Goal: Information Seeking & Learning: Learn about a topic

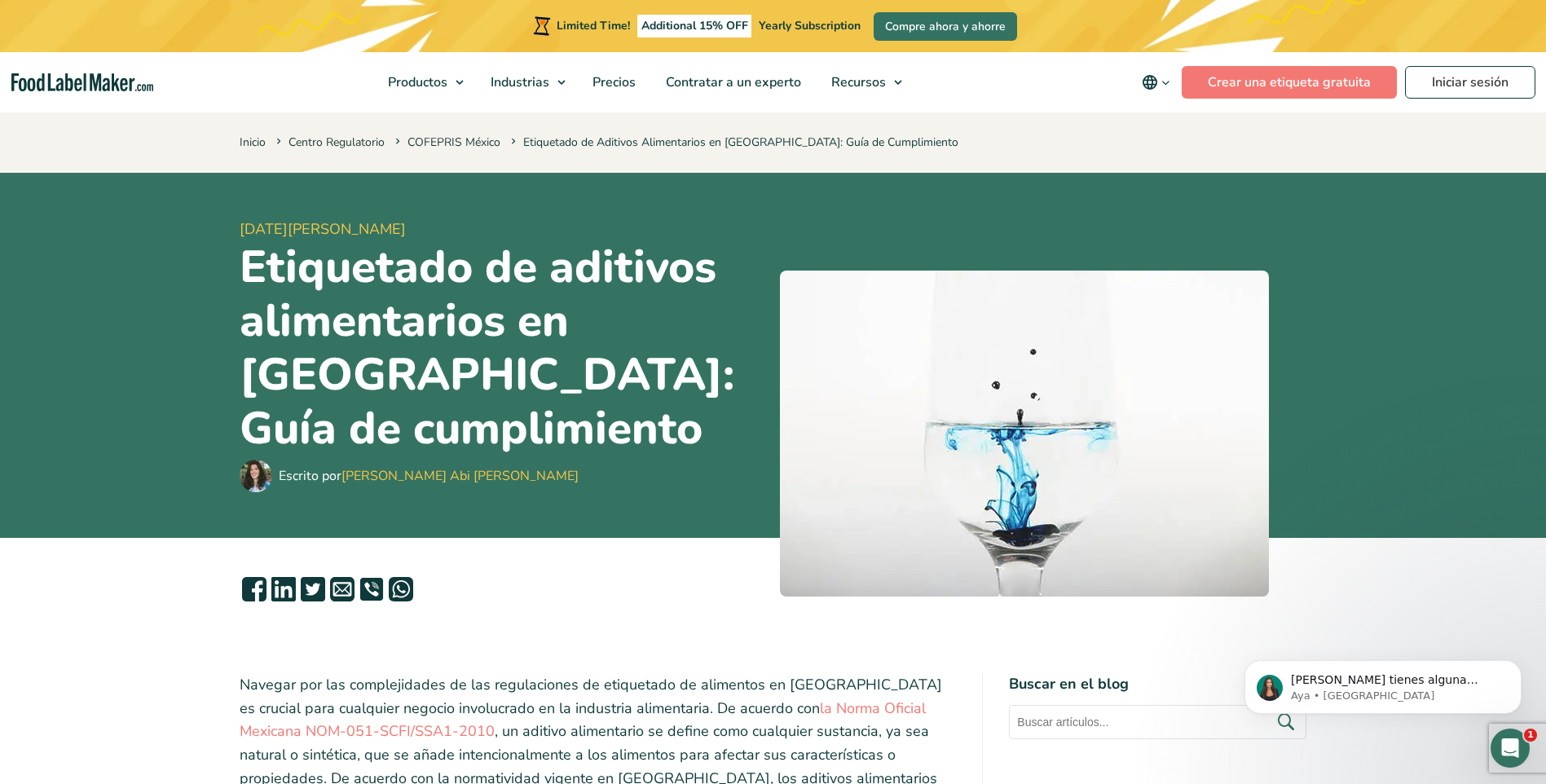
scroll to position [245, 0]
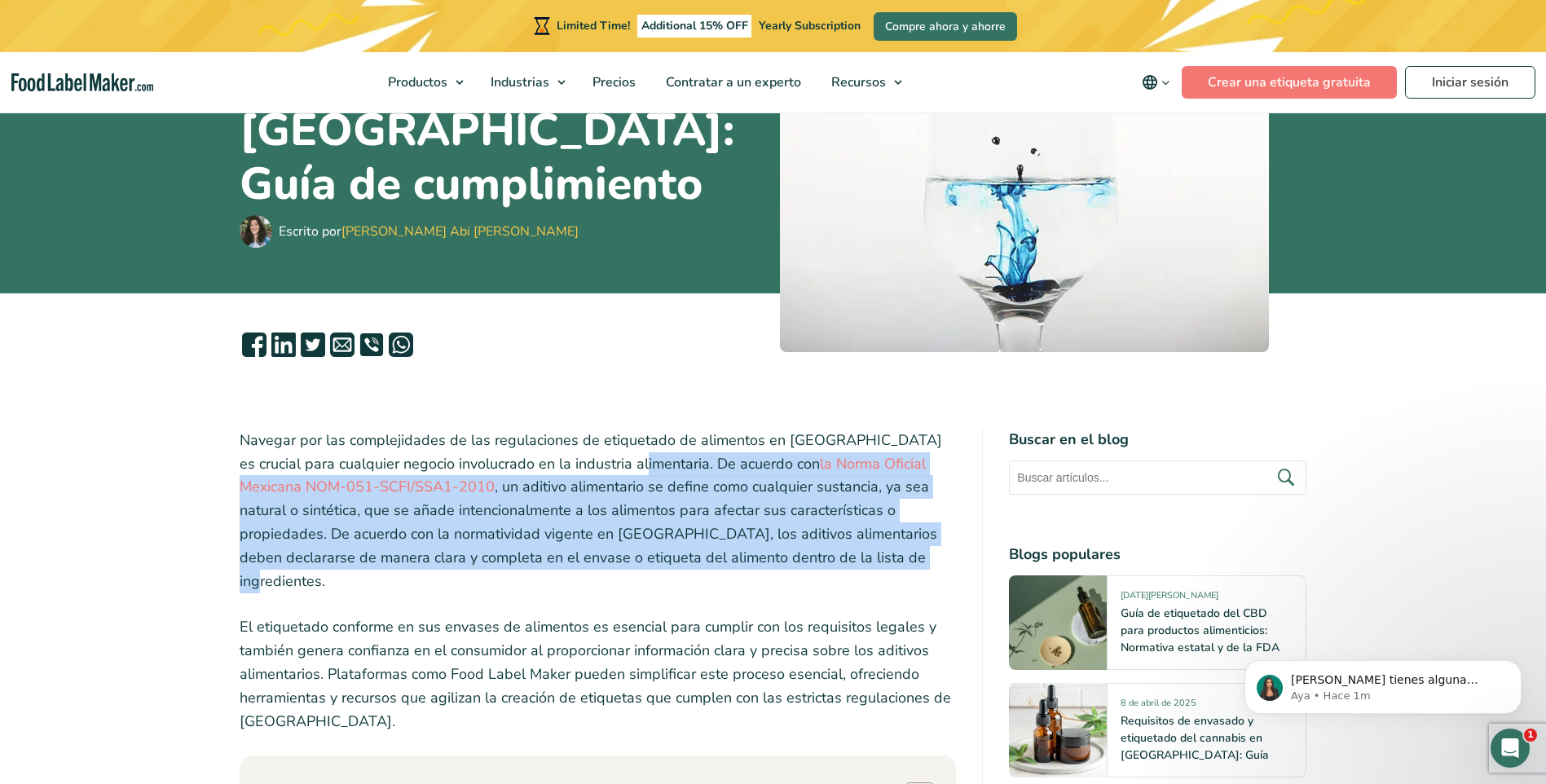
drag, startPoint x: 616, startPoint y: 465, endPoint x: 786, endPoint y: 564, distance: 196.7
click at [786, 564] on p "Navegar por las complejidades de las regulaciones de etiquetado de alimentos en…" at bounding box center [598, 511] width 718 height 164
drag, startPoint x: 785, startPoint y: 564, endPoint x: 726, endPoint y: 504, distance: 84.1
copy p "De acuerdo con la Norma Oficial Mexicana NOM-051-SCFI/SSA1-2010 , un aditivo al…"
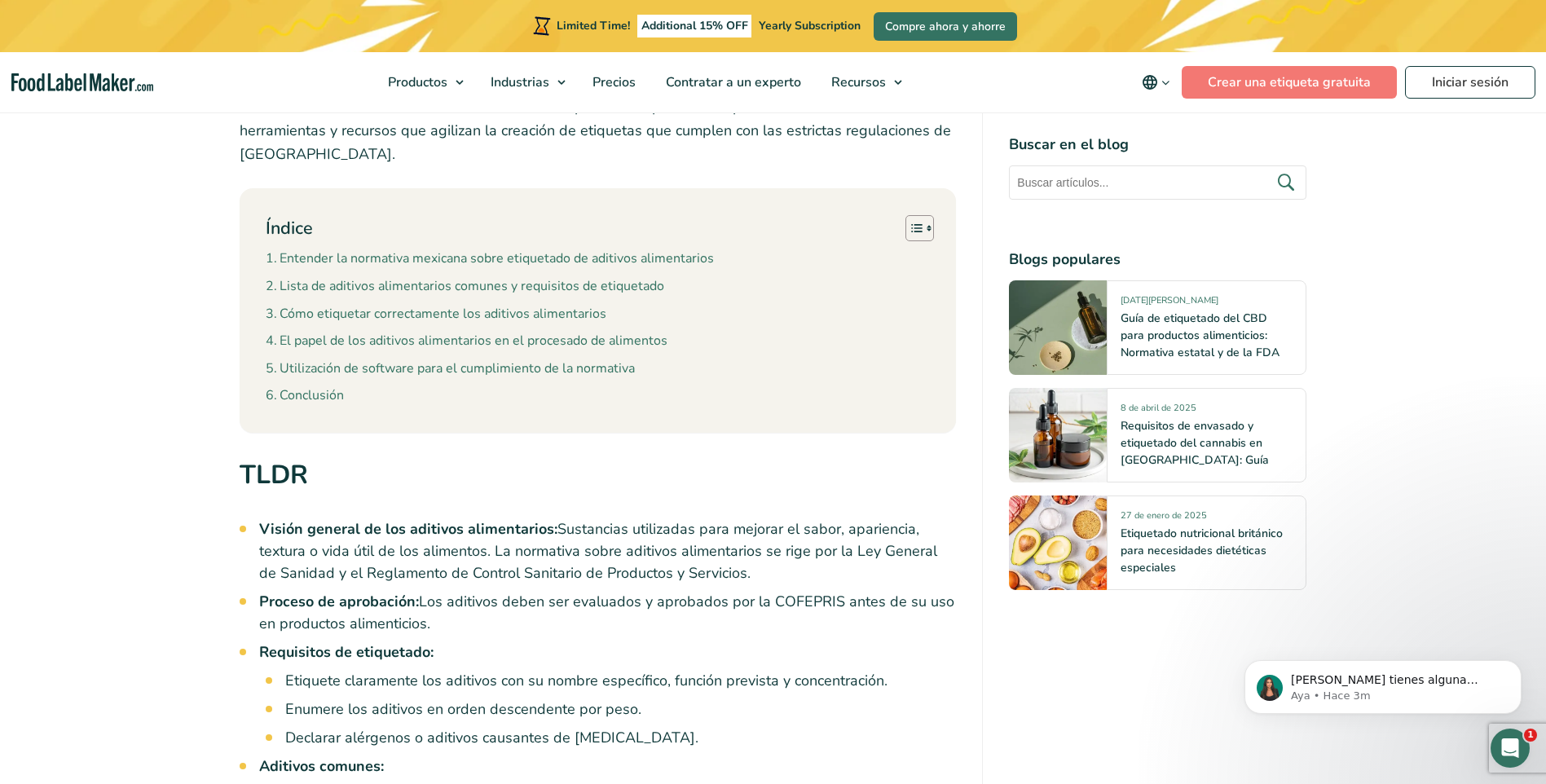
scroll to position [977, 0]
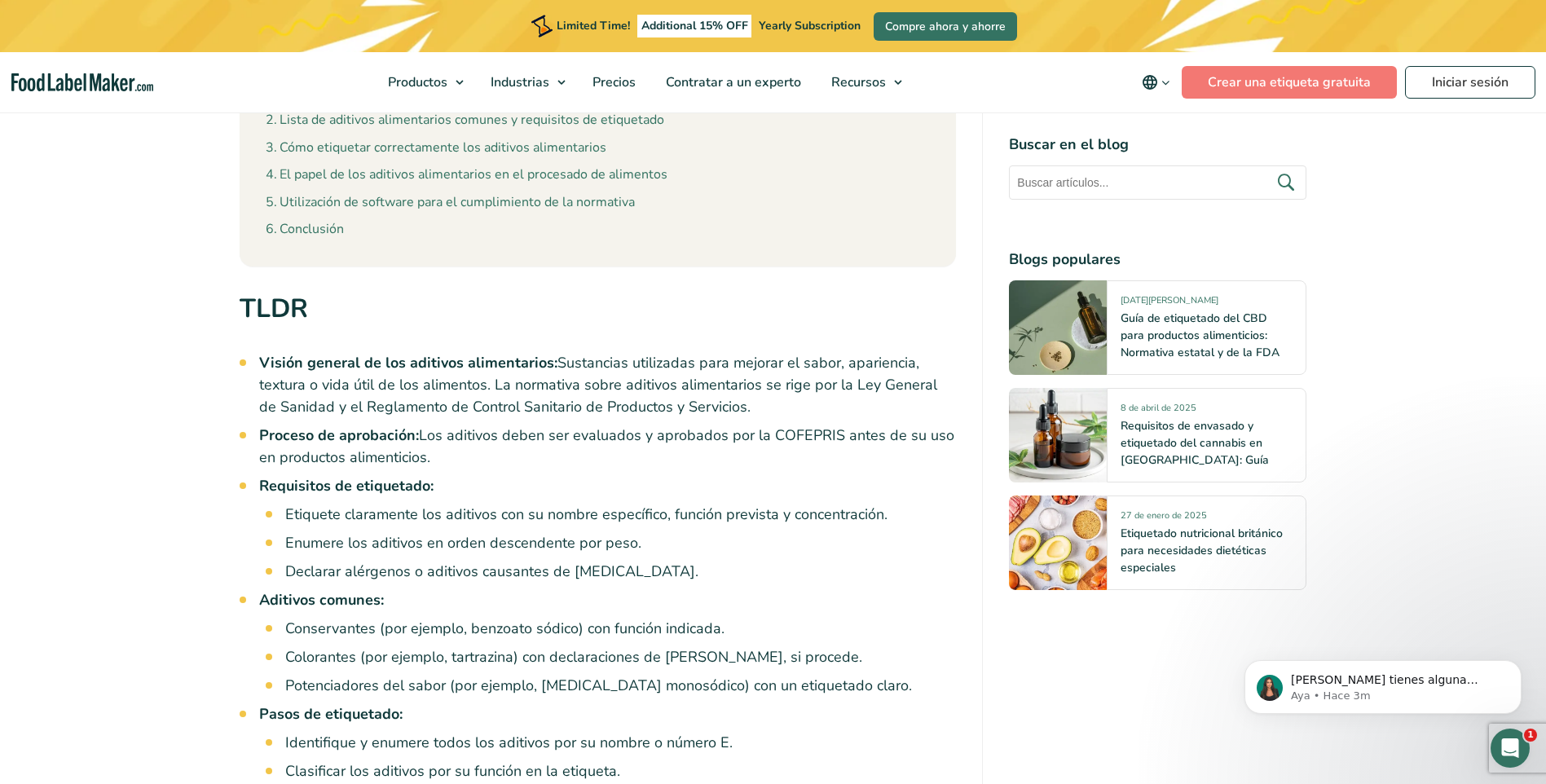
drag, startPoint x: 851, startPoint y: 360, endPoint x: 828, endPoint y: 382, distance: 31.8
click at [828, 382] on li "Visión general de los aditivos alimentarios: Sustancias utilizadas para mejorar…" at bounding box center [607, 384] width 697 height 66
copy li "Ley General de Sanidad y el Reglamento de Control Sanitario de Productos y Serv…"
drag, startPoint x: 285, startPoint y: 489, endPoint x: 689, endPoint y: 548, distance: 408.3
click at [689, 548] on ul "Etiquete claramente los aditivos con su nombre específico, función prevista y c…" at bounding box center [621, 543] width 672 height 79
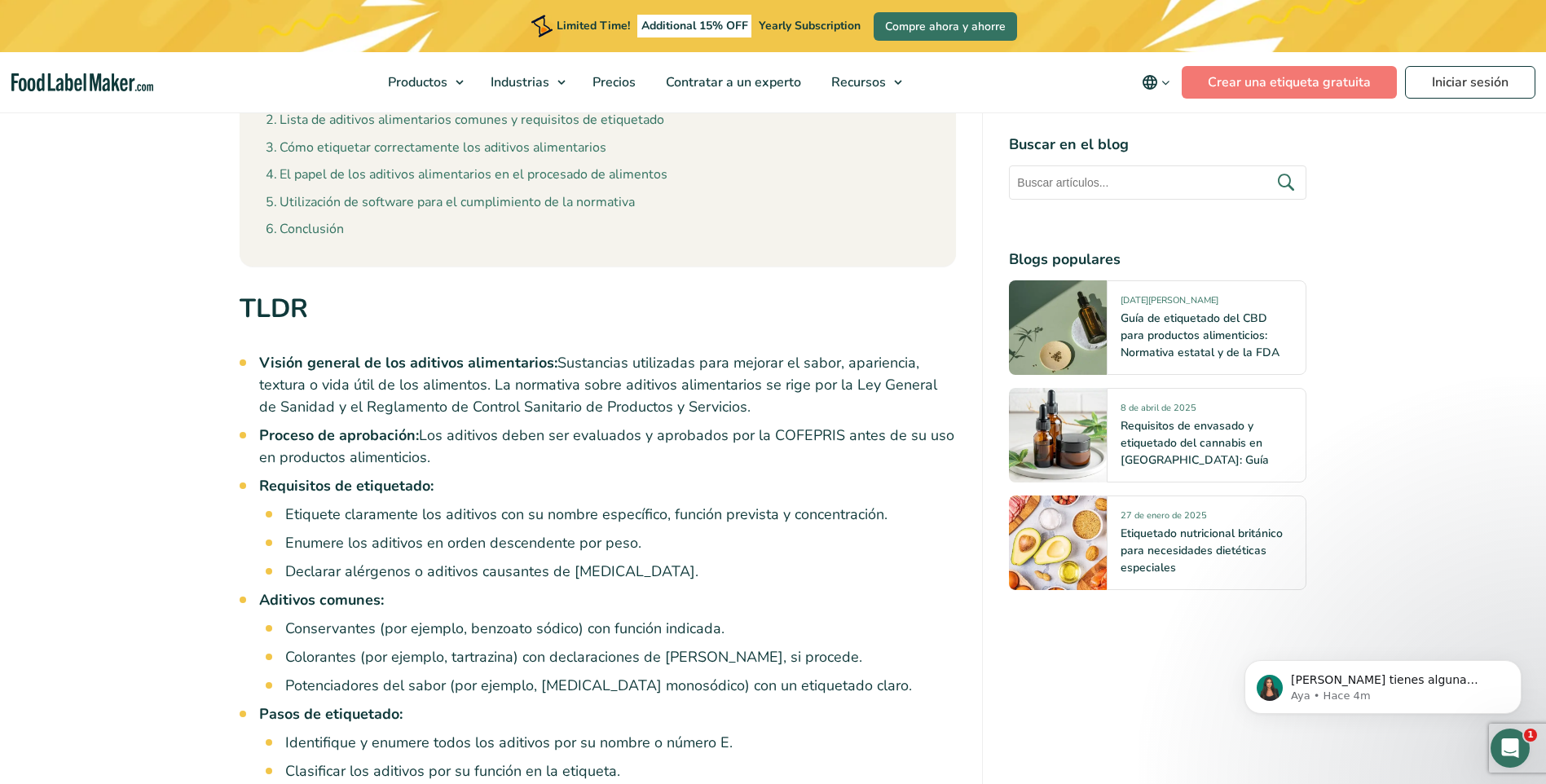
copy ul "Etiquete claramente los aditivos con su nombre específico, función prevista y c…"
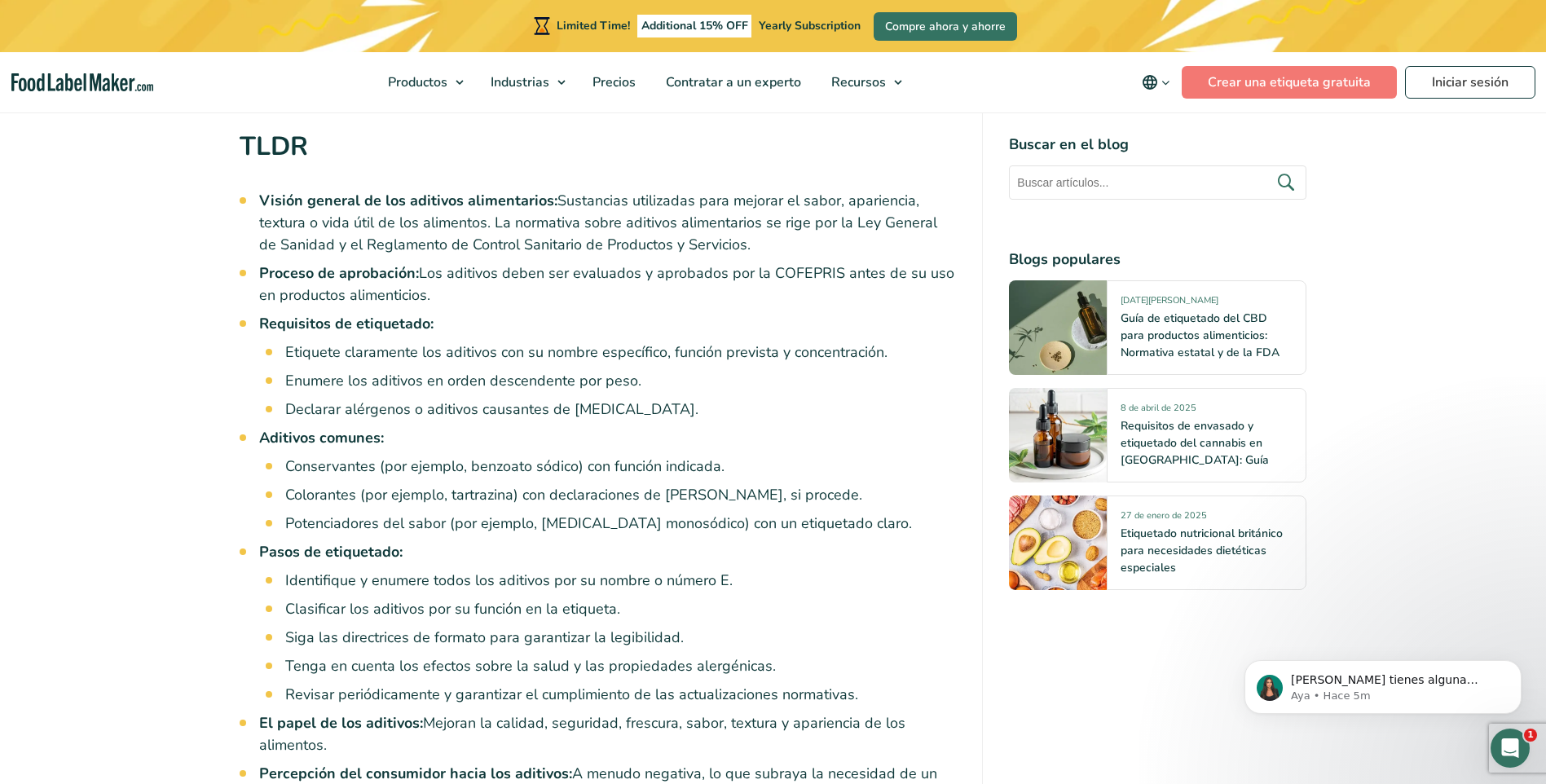
scroll to position [1141, 0]
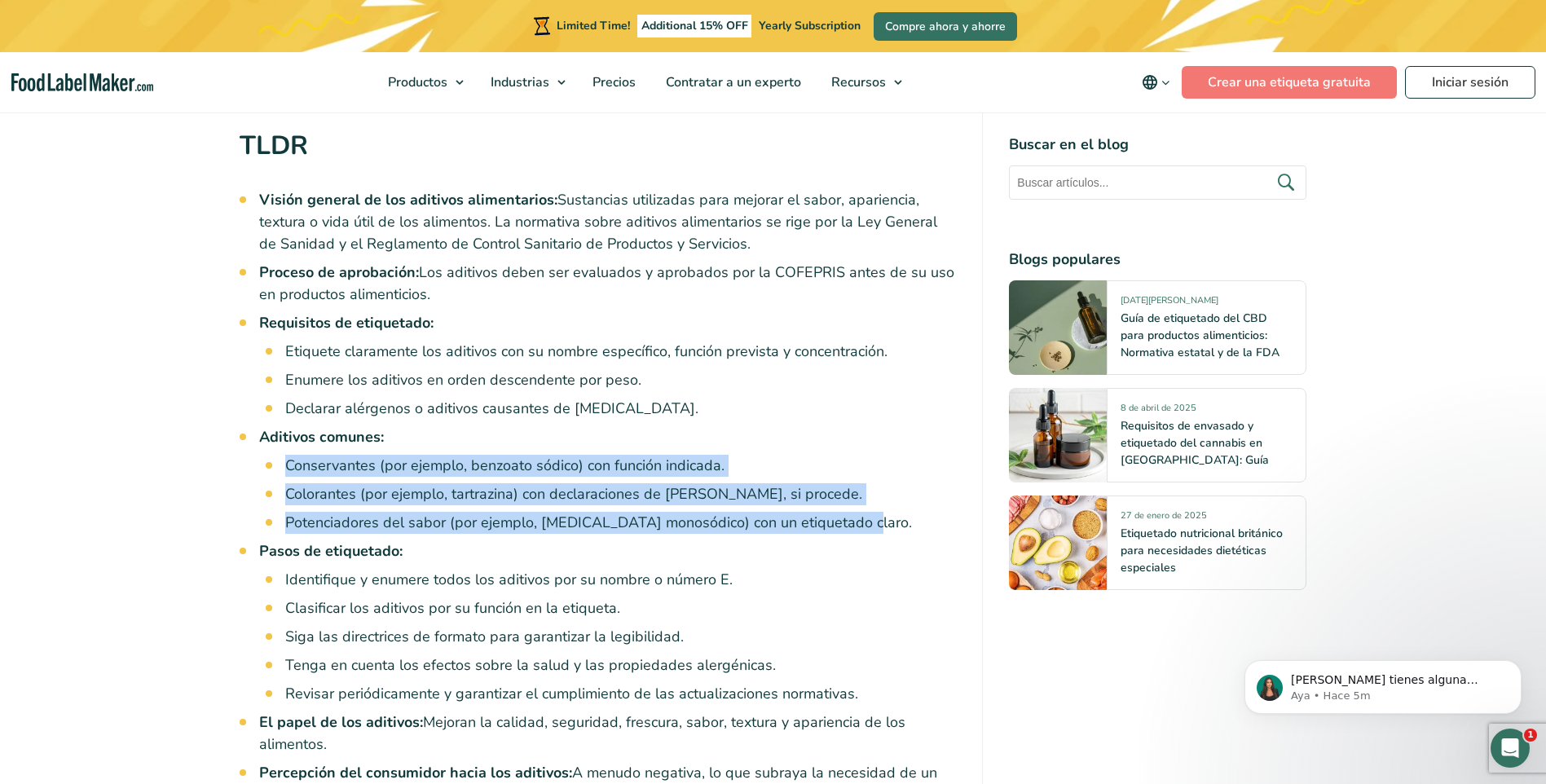
drag, startPoint x: 286, startPoint y: 442, endPoint x: 906, endPoint y: 507, distance: 623.4
click at [906, 507] on ul "Conservantes (por ejemplo, benzoato sódico) con función indicada. Colorantes (p…" at bounding box center [621, 493] width 672 height 79
copy ul "Conservantes (por ejemplo, benzoato sódico) con función indicada. Colorantes (p…"
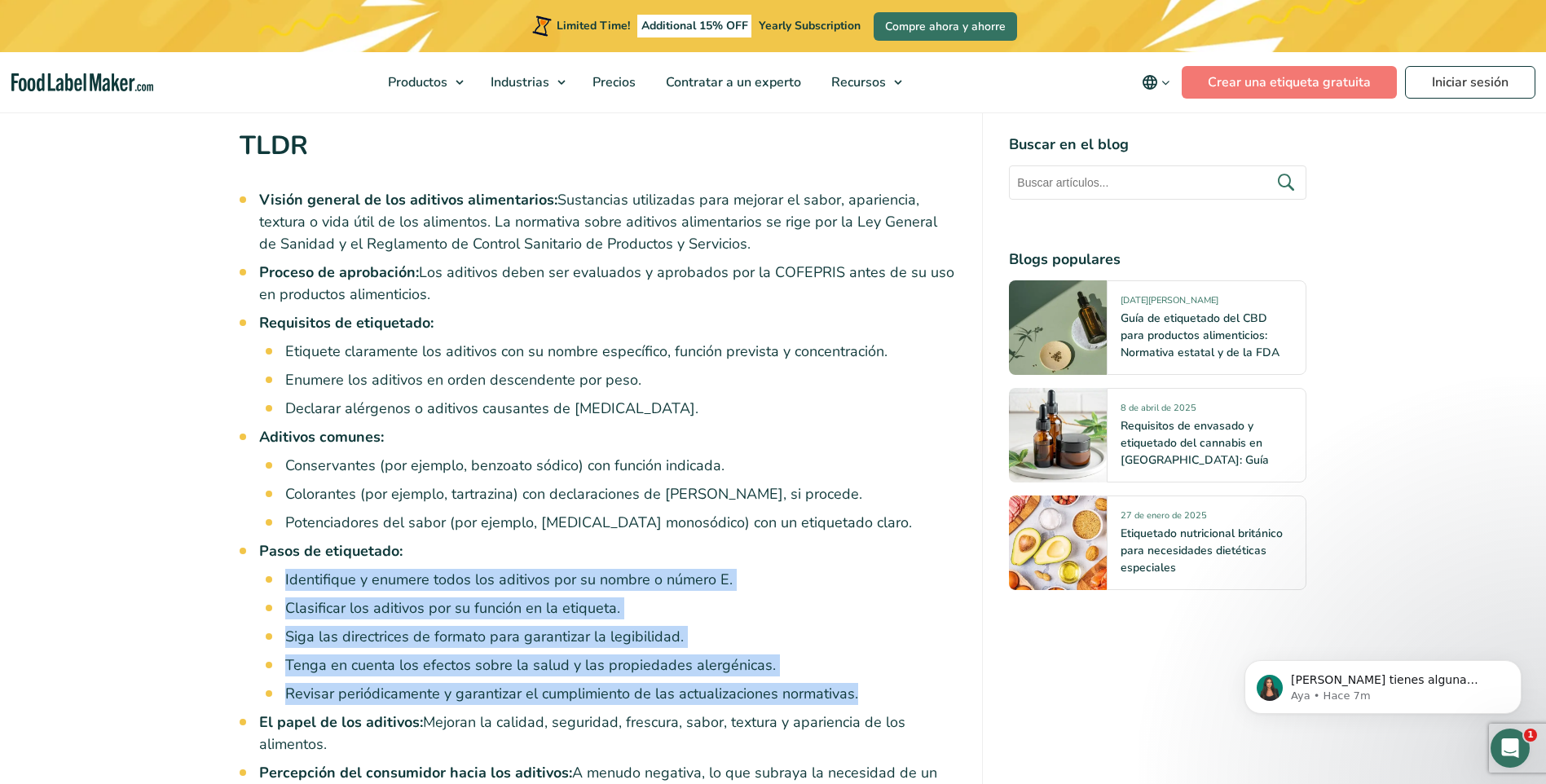
drag, startPoint x: 286, startPoint y: 555, endPoint x: 859, endPoint y: 667, distance: 583.8
click at [859, 667] on ul "Identifique y enumere todos los aditivos por su nombre o número E. Clasificar l…" at bounding box center [621, 637] width 672 height 136
copy ul "Identifique y enumere todos los aditivos por su nombre o número E. Clasificar l…"
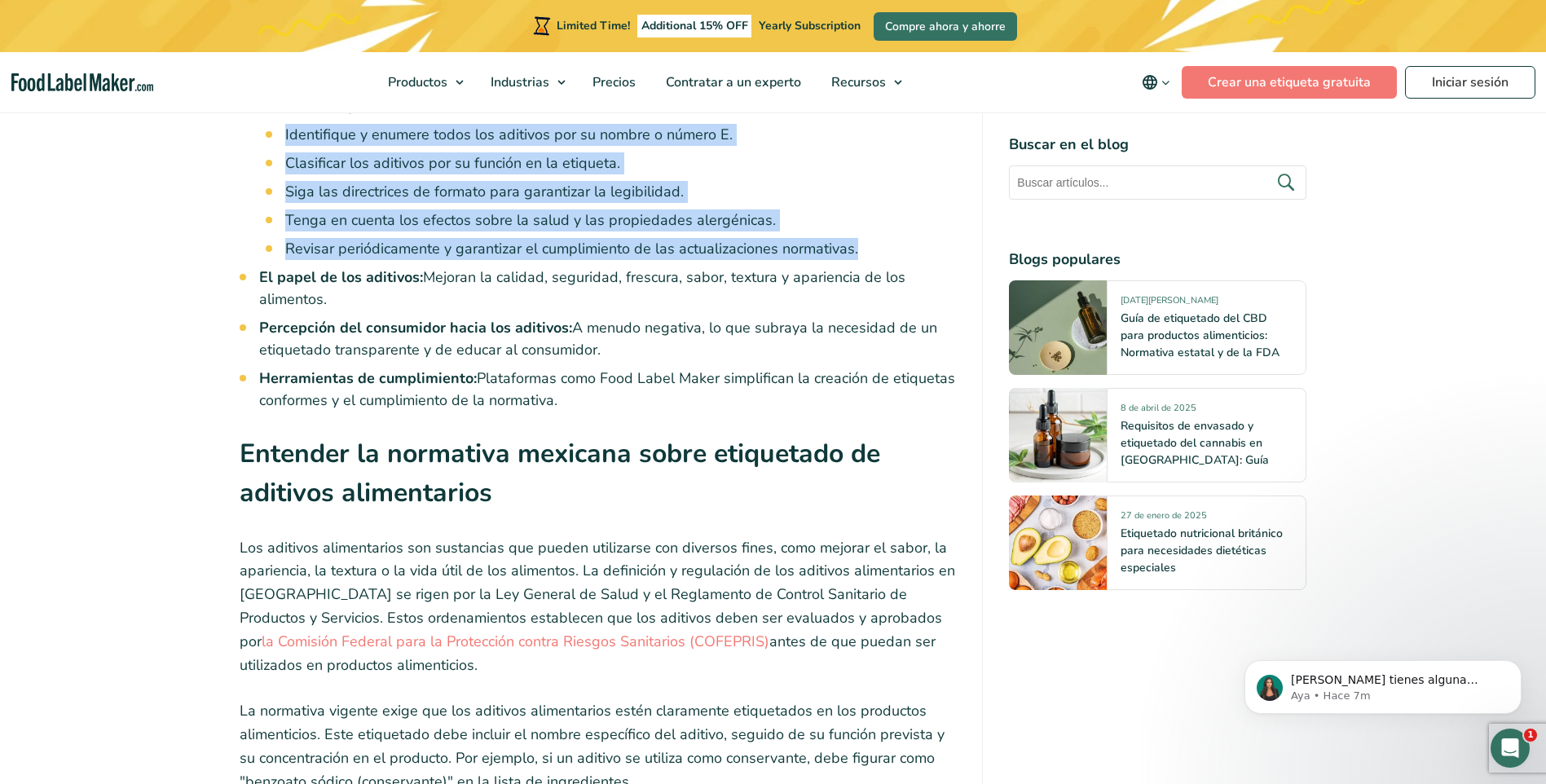
scroll to position [1710, 0]
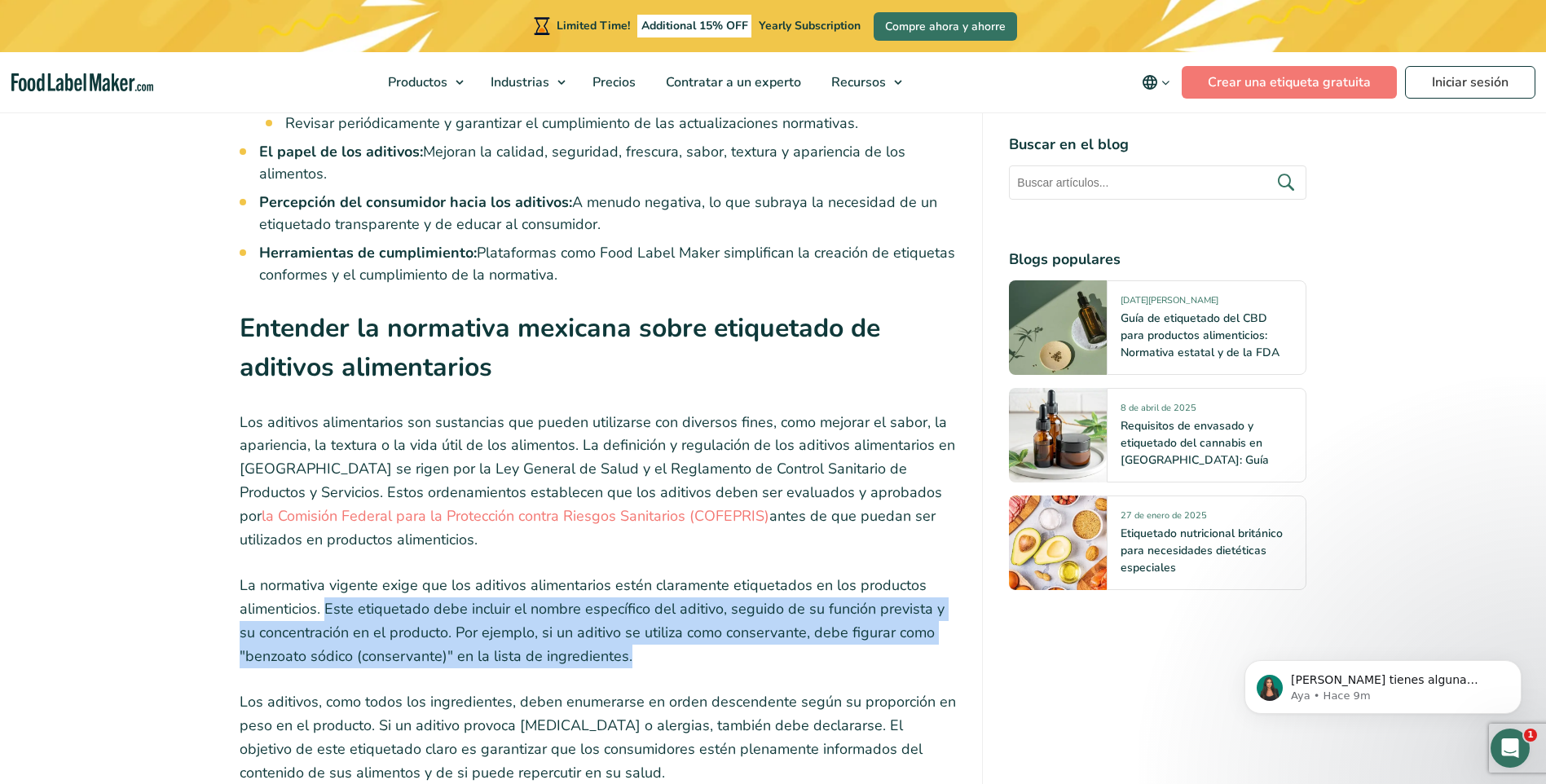
drag, startPoint x: 325, startPoint y: 581, endPoint x: 625, endPoint y: 633, distance: 304.5
click at [625, 633] on p "La normativa vigente exige que los aditivos alimentarios estén claramente etiqu…" at bounding box center [598, 621] width 718 height 94
drag, startPoint x: 625, startPoint y: 633, endPoint x: 557, endPoint y: 608, distance: 72.4
copy p "Este etiquetado debe incluir el nombre específico del aditivo, seguido de su fu…"
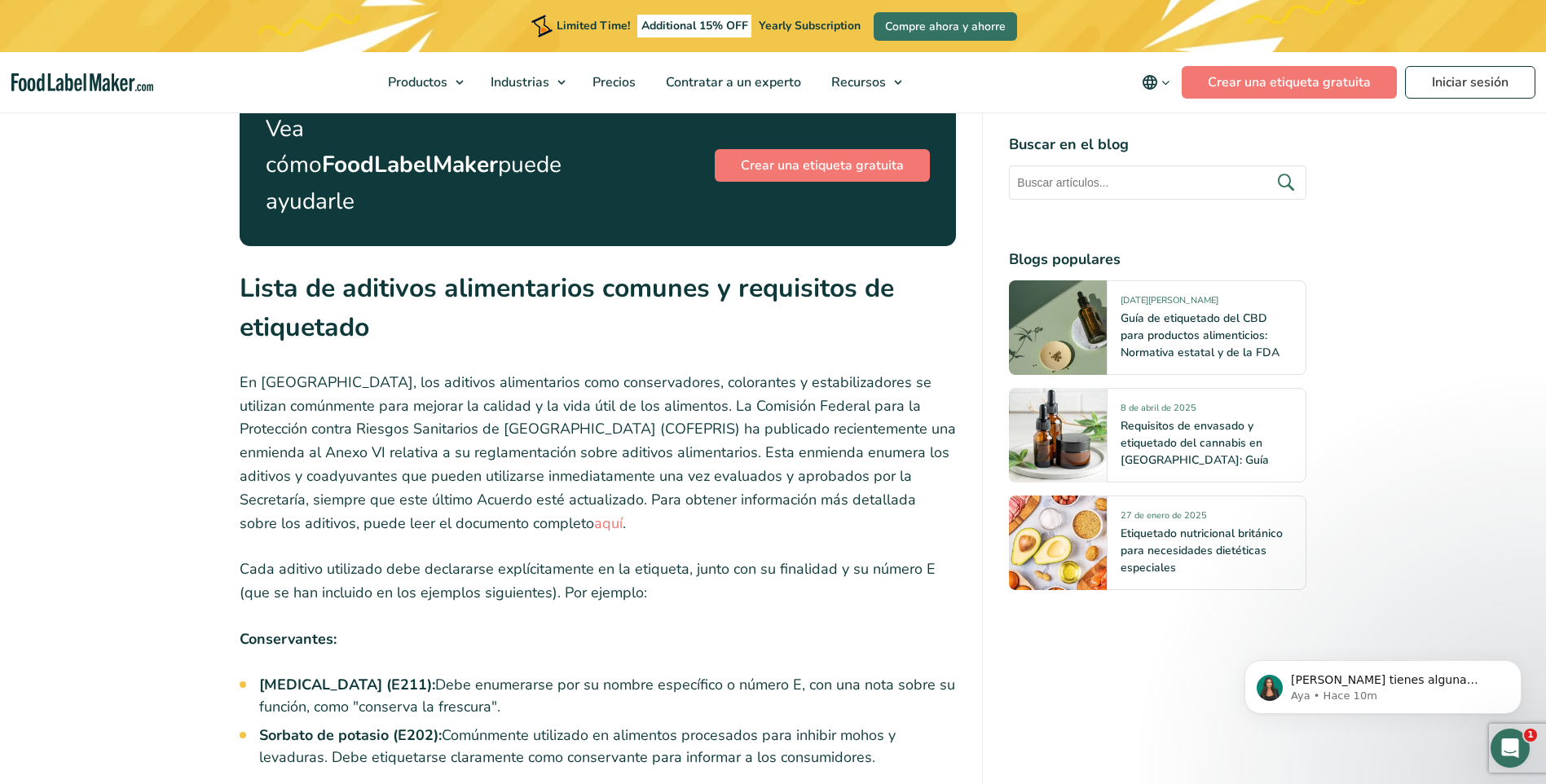
scroll to position [2525, 0]
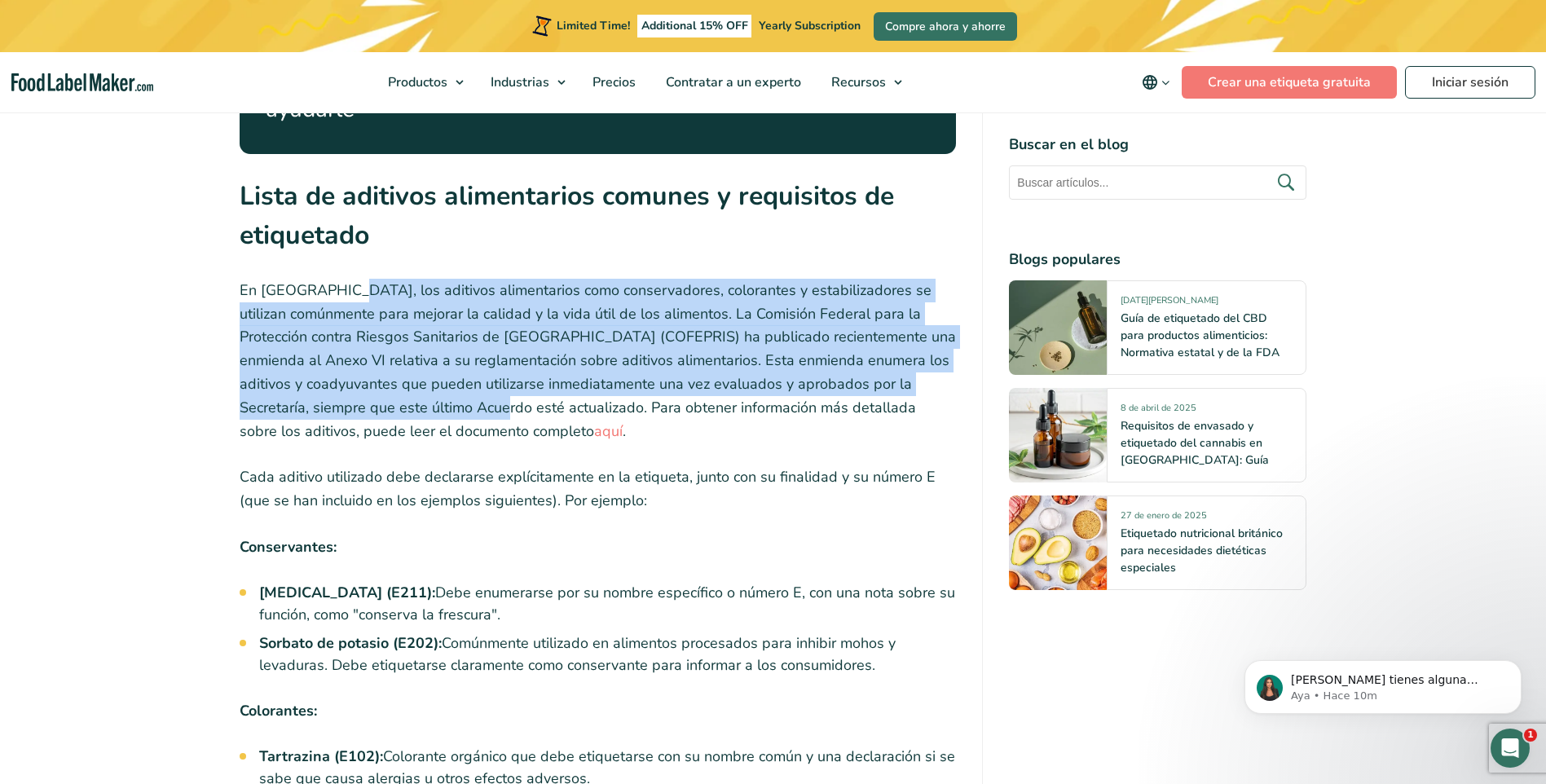
drag, startPoint x: 337, startPoint y: 232, endPoint x: 458, endPoint y: 349, distance: 168.3
click at [458, 349] on p "En [GEOGRAPHIC_DATA], los aditivos alimentarios como conservadores, colorantes …" at bounding box center [598, 360] width 718 height 164
drag, startPoint x: 458, startPoint y: 349, endPoint x: 684, endPoint y: 250, distance: 246.7
copy p "aditivos alimentarios como conservadores, colorantes y estabilizadores se utili…"
drag, startPoint x: 242, startPoint y: 485, endPoint x: 881, endPoint y: 612, distance: 651.5
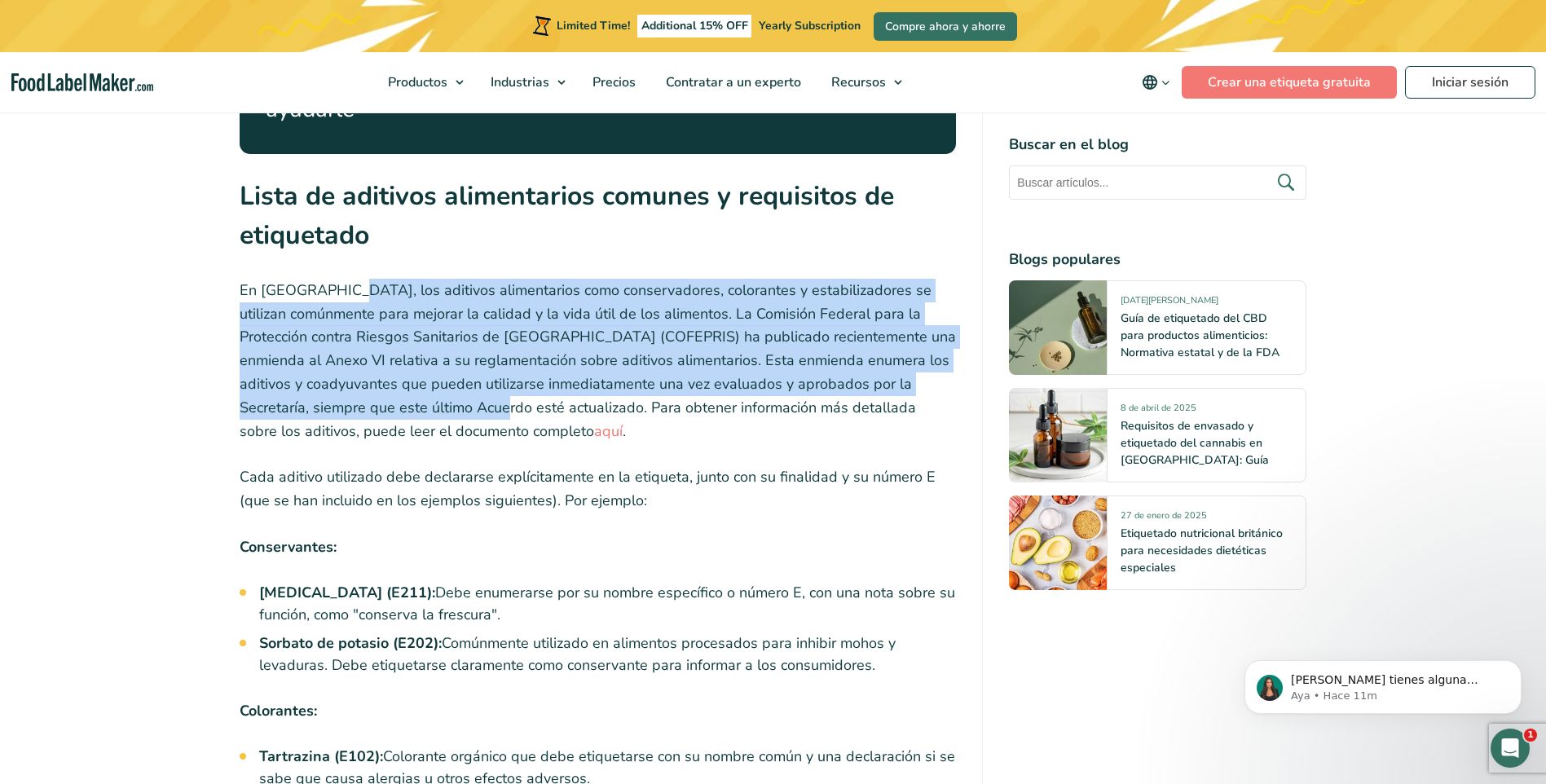
click at [881, 612] on div "Navegar por las complejidades de las regulaciones de etiquetado de alimentos en…" at bounding box center [598, 793] width 718 height 5289
copy div "Conservantes: [MEDICAL_DATA] (E211): Debe enumerarse por su nombre específico o…"
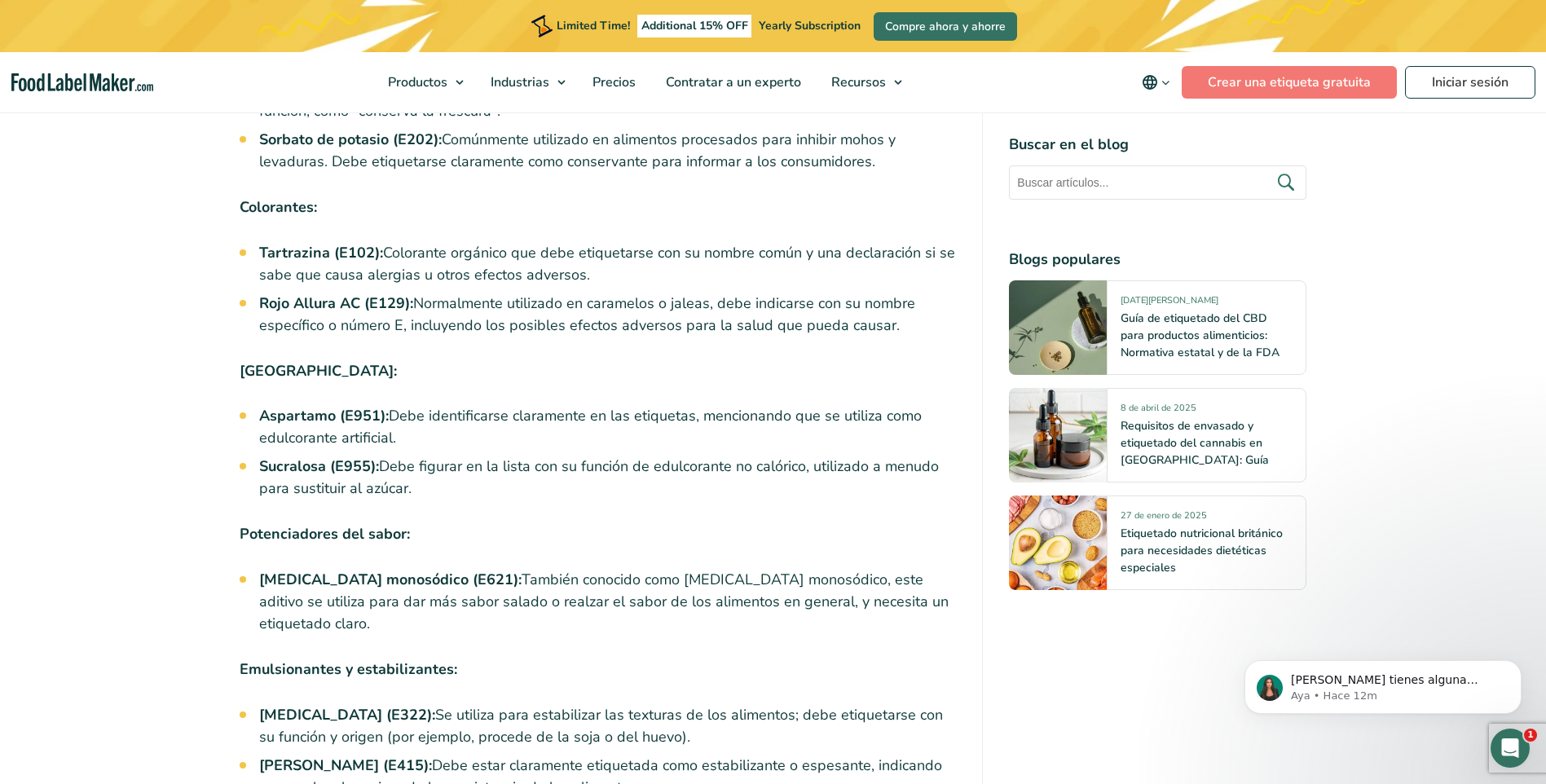
scroll to position [3177, 0]
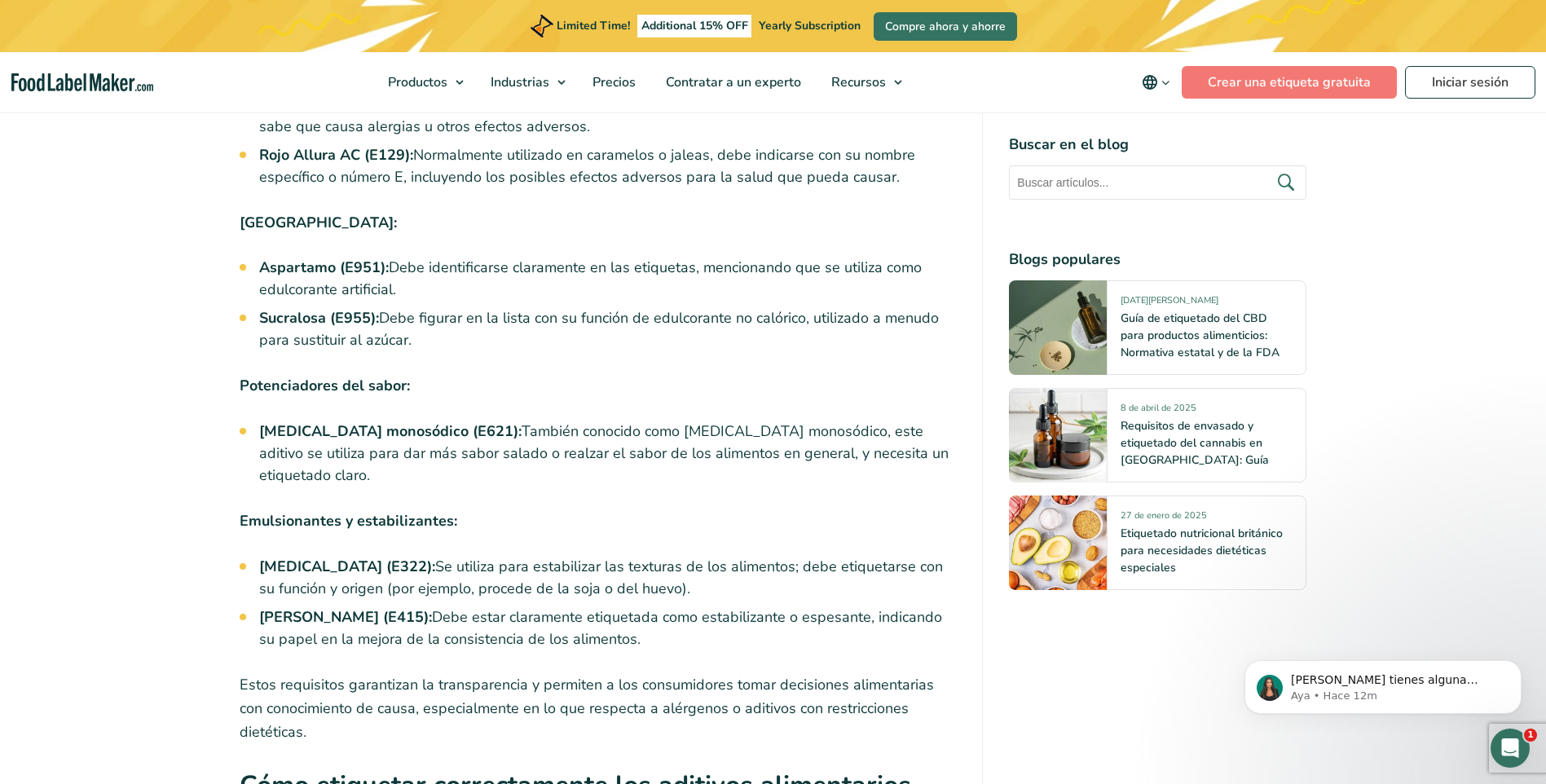
drag, startPoint x: 240, startPoint y: 436, endPoint x: 645, endPoint y: 555, distance: 422.1
click at [645, 555] on div "Navegar por las complejidades de las regulaciones de etiquetado de alimentos en…" at bounding box center [598, 141] width 718 height 5289
drag, startPoint x: 242, startPoint y: 324, endPoint x: 639, endPoint y: 554, distance: 458.8
click at [639, 554] on div "Navegar por las complejidades de las regulaciones de etiquetado de alimentos en…" at bounding box center [598, 141] width 718 height 5289
copy div "Potenciadores del sabor: [MEDICAL_DATA] monosódico (E621): También conocido com…"
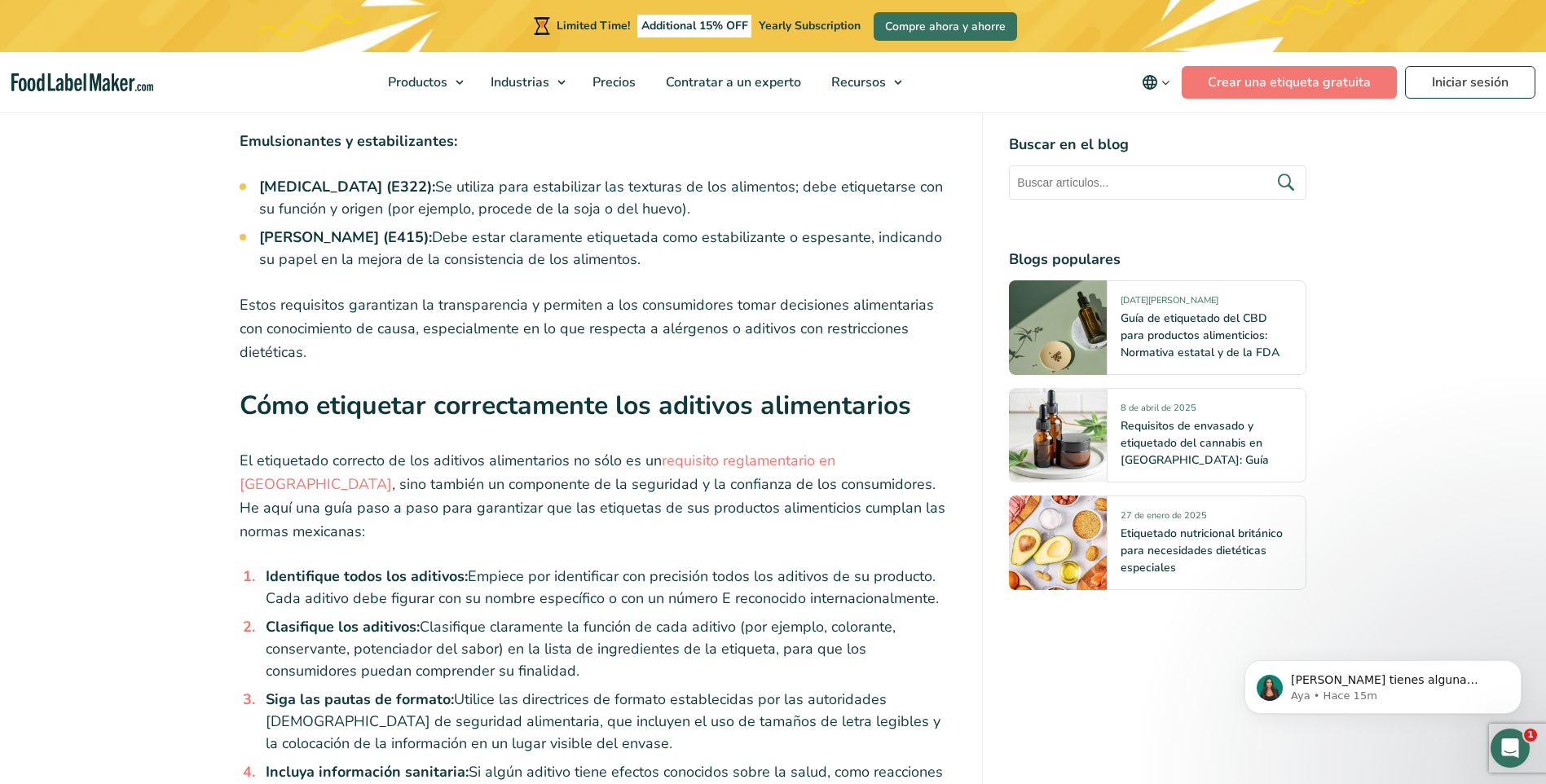
scroll to position [3421, 0]
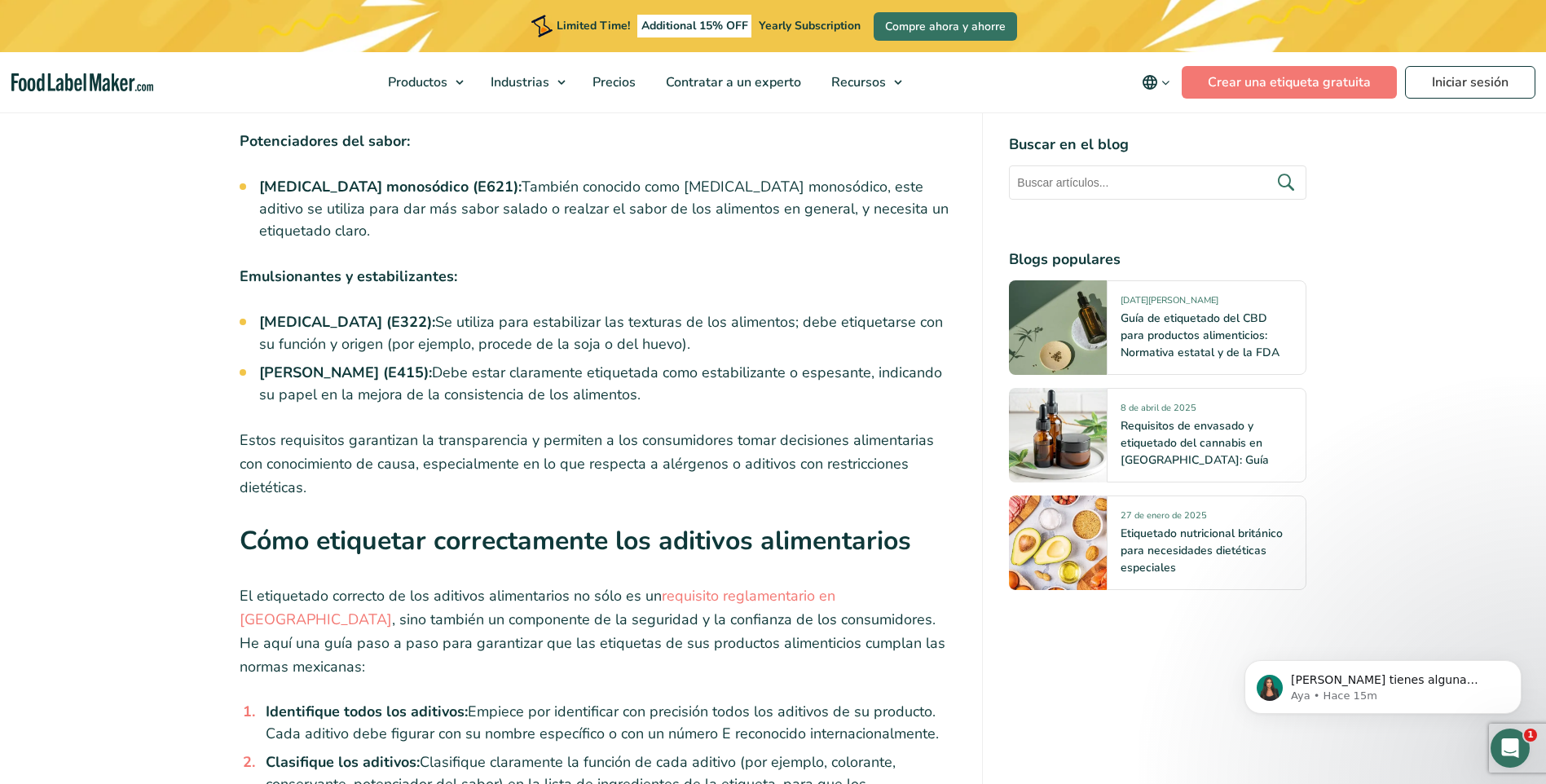
click at [898, 428] on p "Estos requisitos garantizan la transparencia y permiten a los consumidores toma…" at bounding box center [598, 463] width 718 height 70
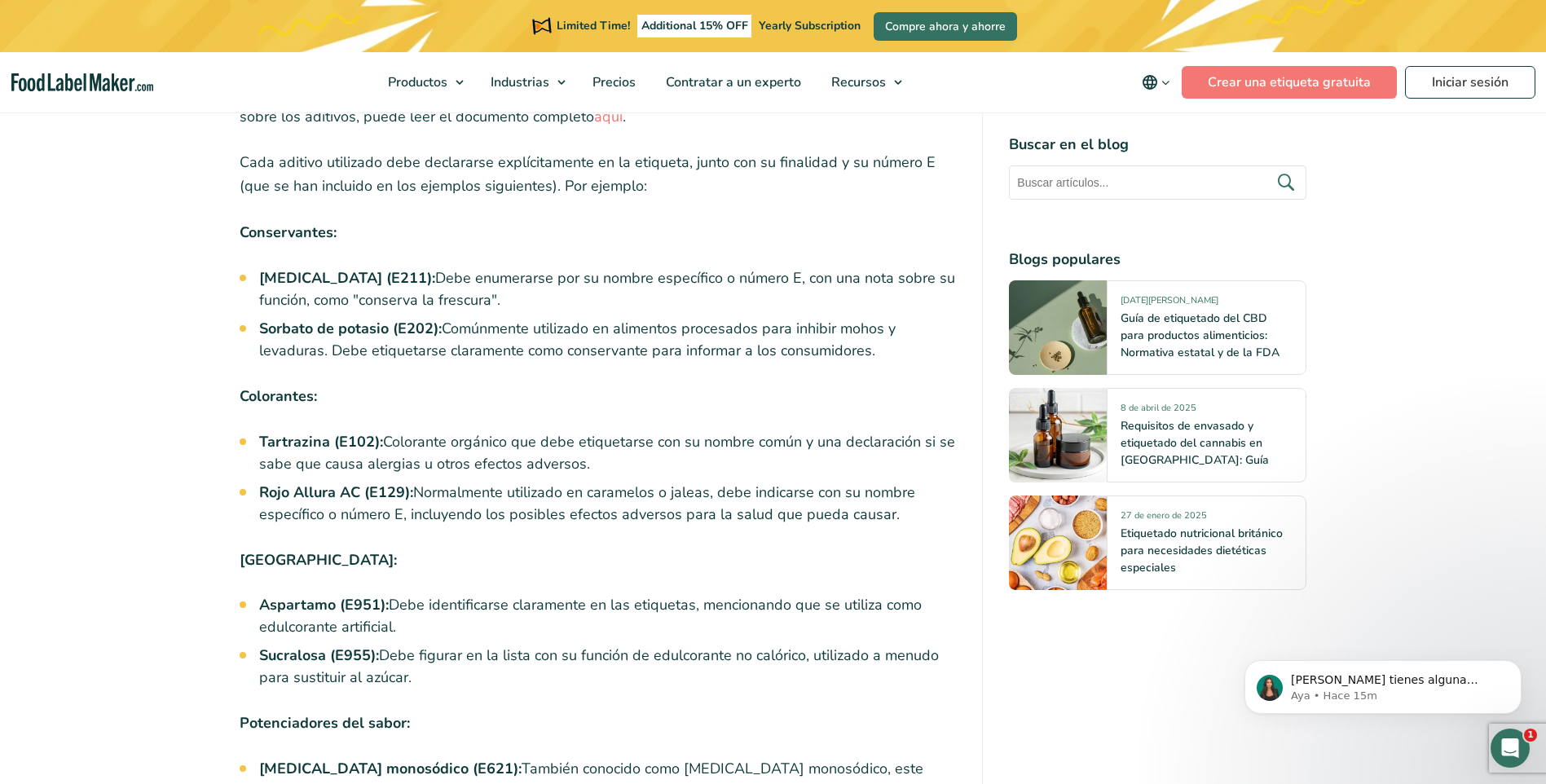
scroll to position [2689, 0]
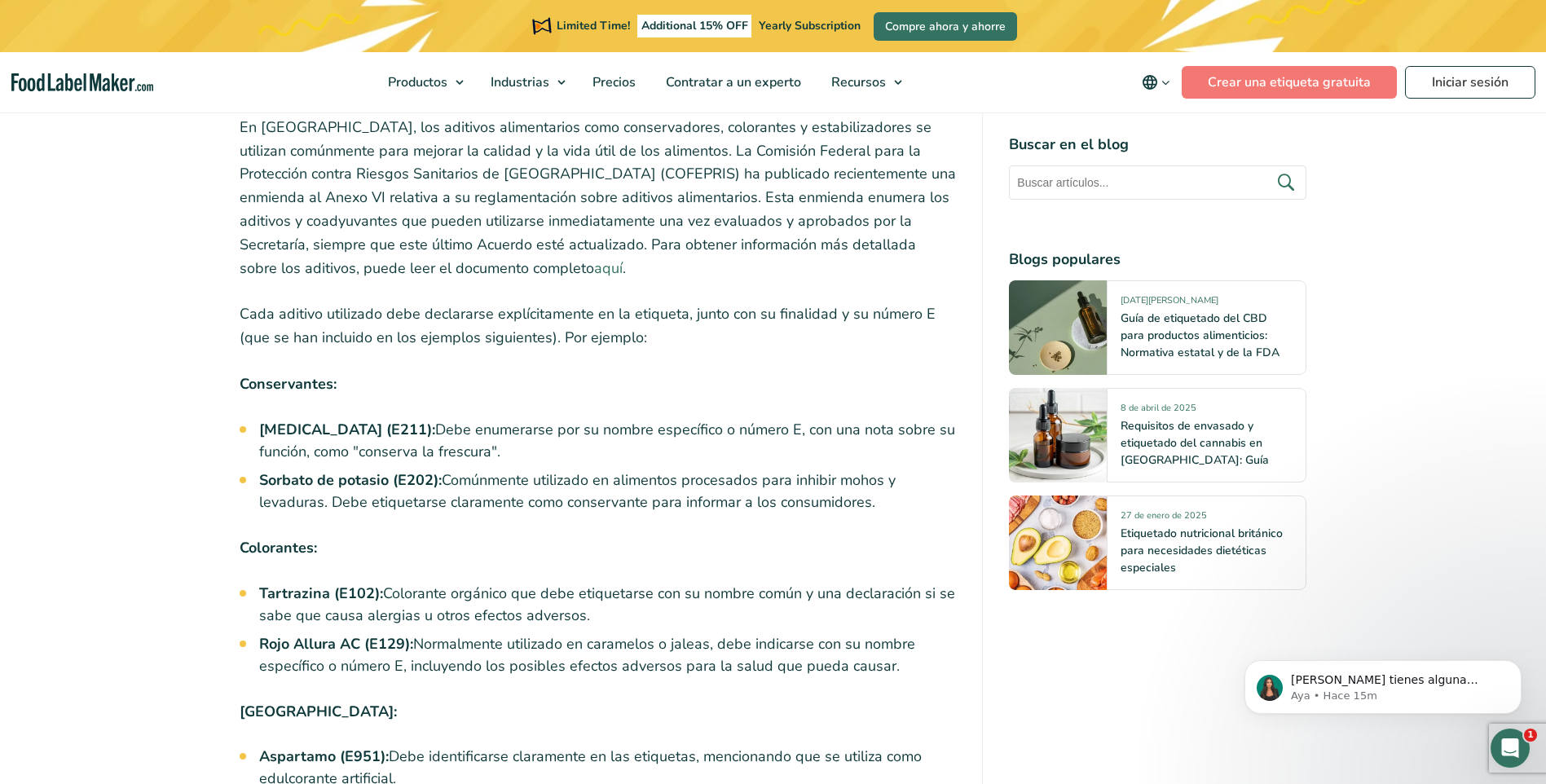
click at [594, 258] on link "aquí" at bounding box center [608, 268] width 29 height 19
